Goal: Find specific page/section: Find specific page/section

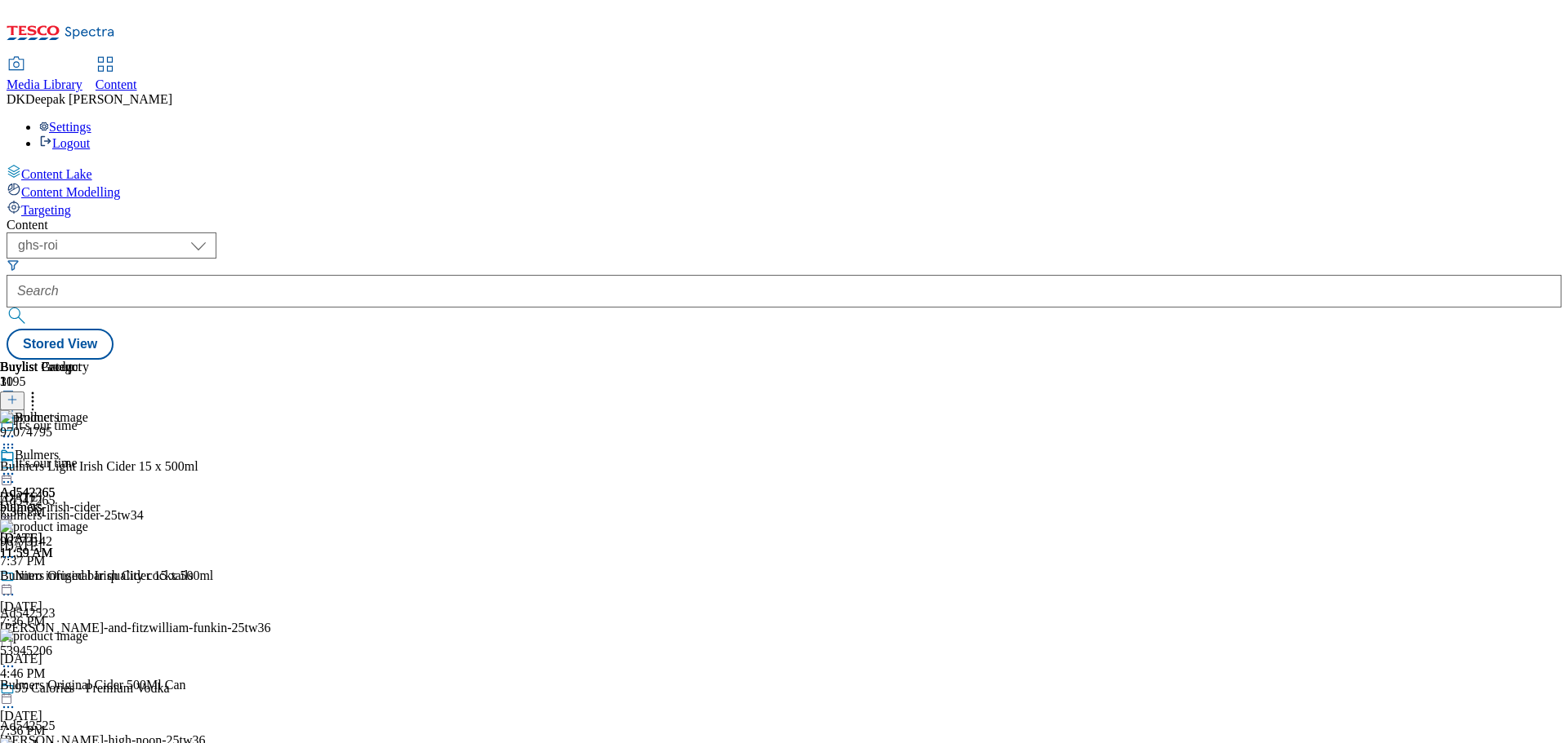
click at [16, 466] on icon at bounding box center [8, 474] width 16 height 16
click at [136, 615] on span "Open Preview Url" at bounding box center [93, 621] width 85 height 12
